Goal: Task Accomplishment & Management: Manage account settings

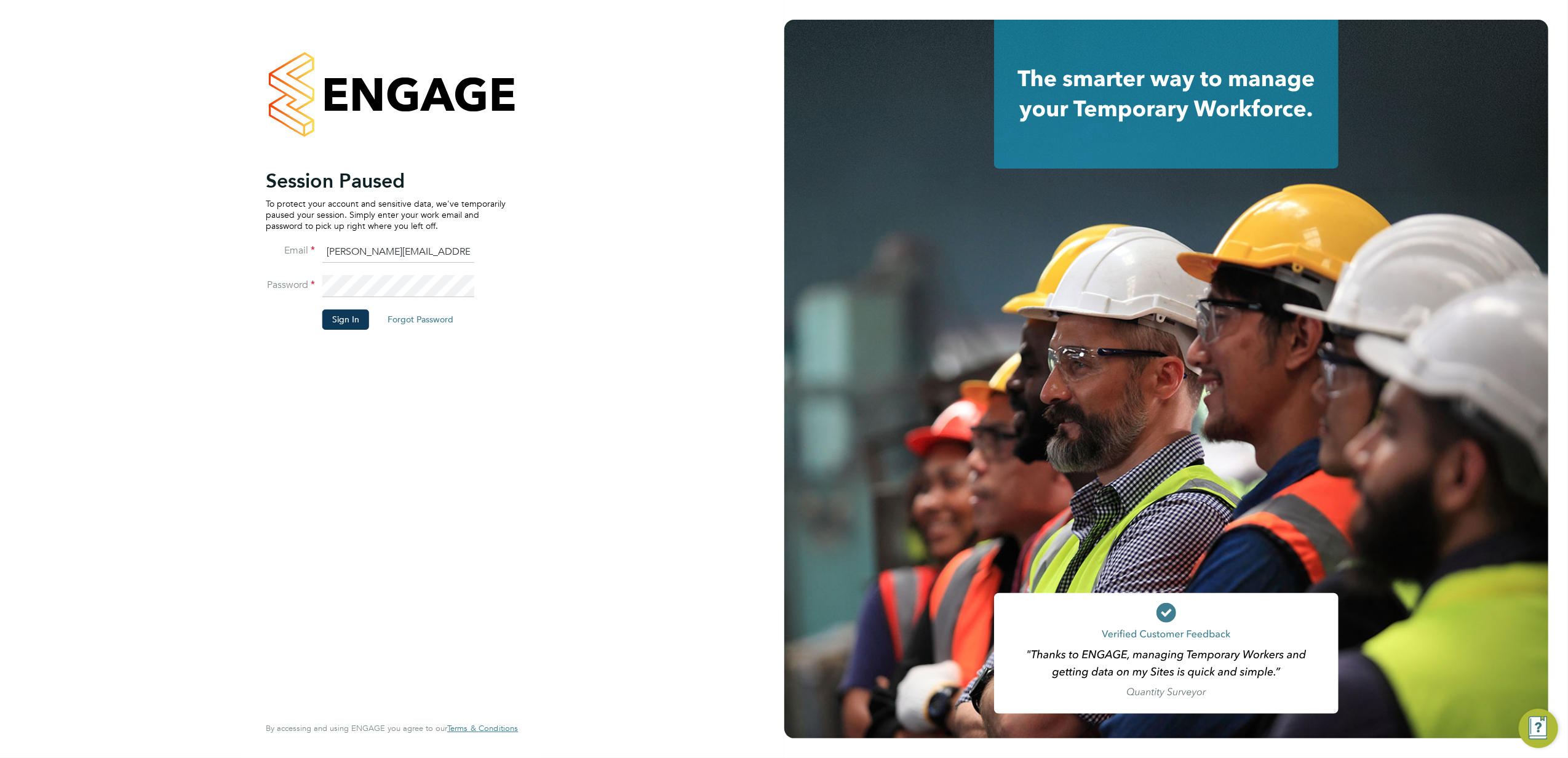
click at [349, 299] on li "Password" at bounding box center [385, 292] width 240 height 35
click at [351, 308] on li "Password" at bounding box center [385, 292] width 240 height 35
click at [351, 309] on fieldset "Email [PERSON_NAME][EMAIL_ADDRESS][PERSON_NAME][DOMAIN_NAME] Password Sign In F…" at bounding box center [385, 291] width 240 height 100
drag, startPoint x: 351, startPoint y: 309, endPoint x: 349, endPoint y: 316, distance: 7.3
click at [349, 316] on button "Sign In" at bounding box center [345, 319] width 47 height 20
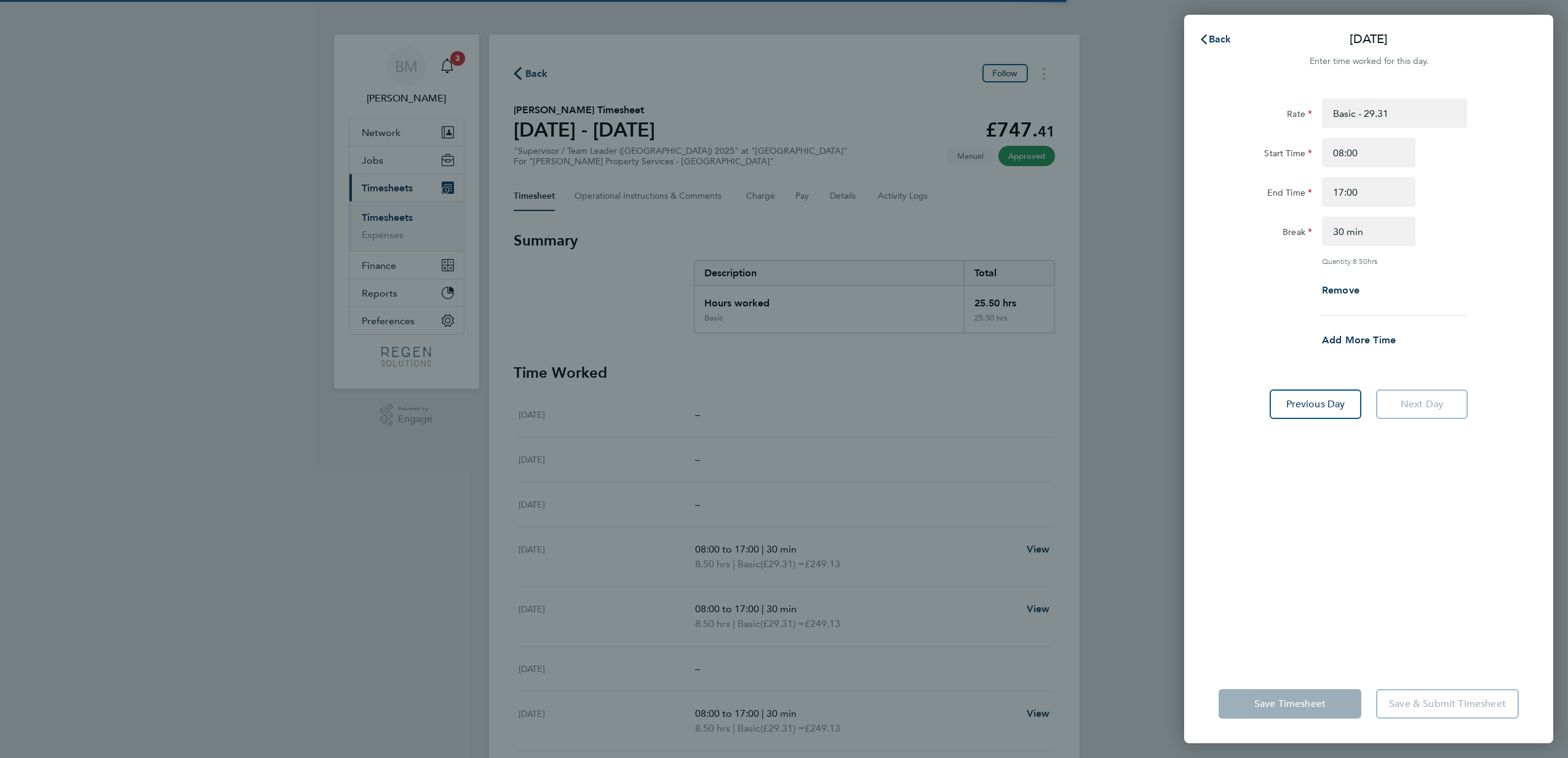
select select "30"
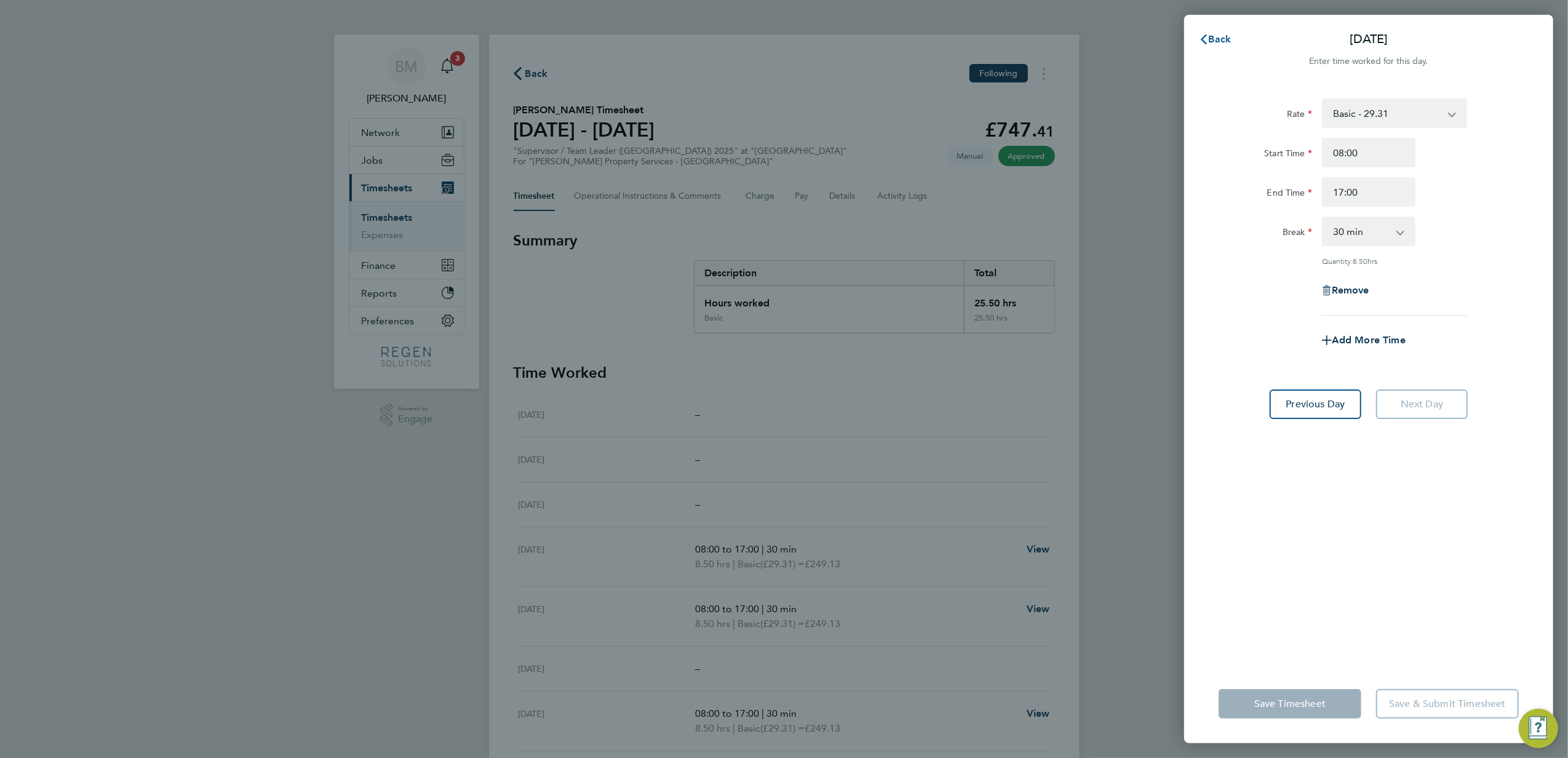
click at [1209, 36] on span "Back" at bounding box center [1220, 39] width 23 height 12
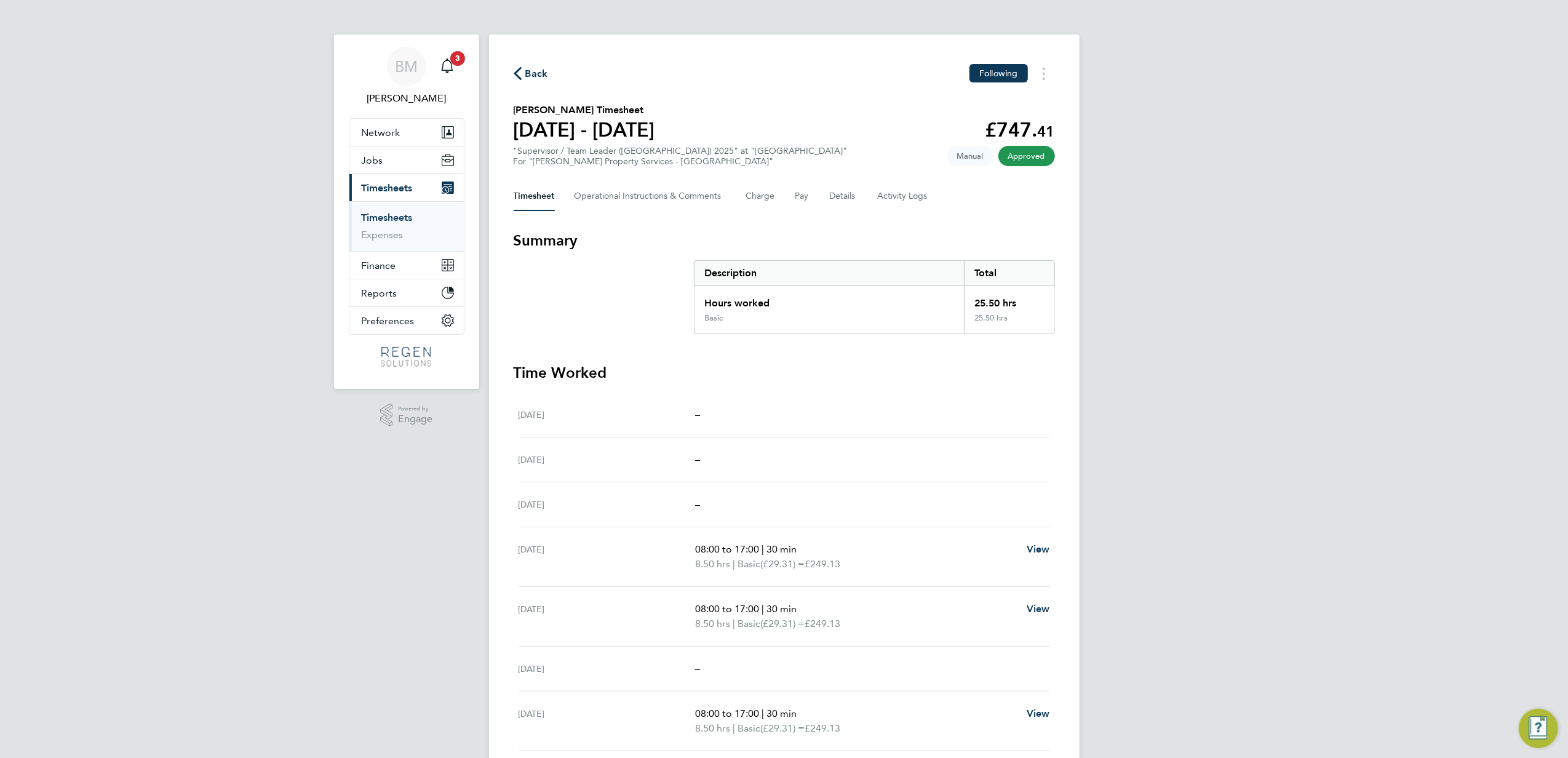
click at [522, 69] on span "Back" at bounding box center [531, 73] width 35 height 12
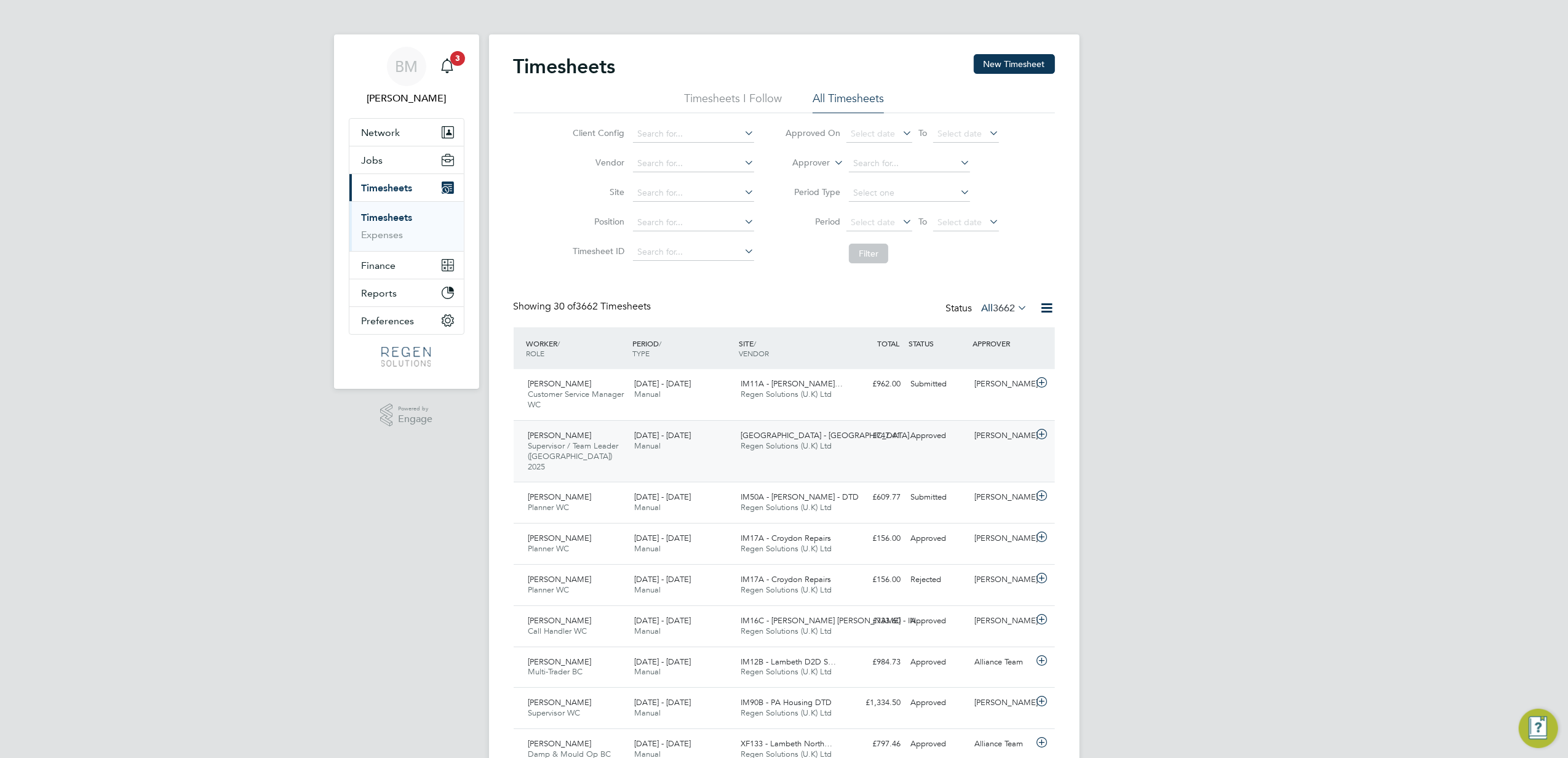
click at [587, 441] on span "Ashley Nembhard" at bounding box center [561, 436] width 64 height 11
